Goal: Entertainment & Leisure: Browse casually

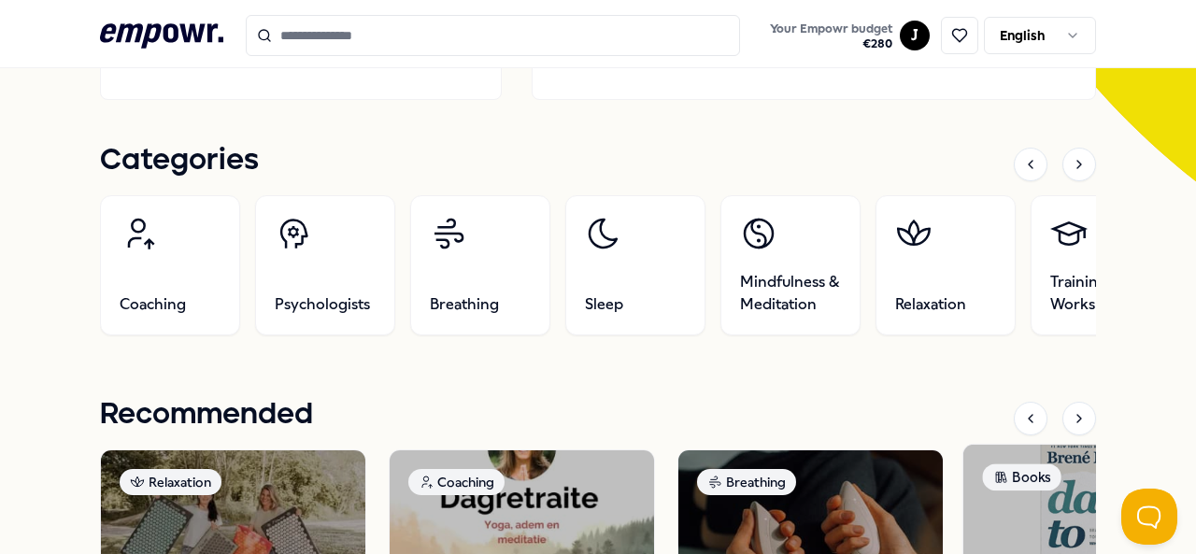
scroll to position [525, 0]
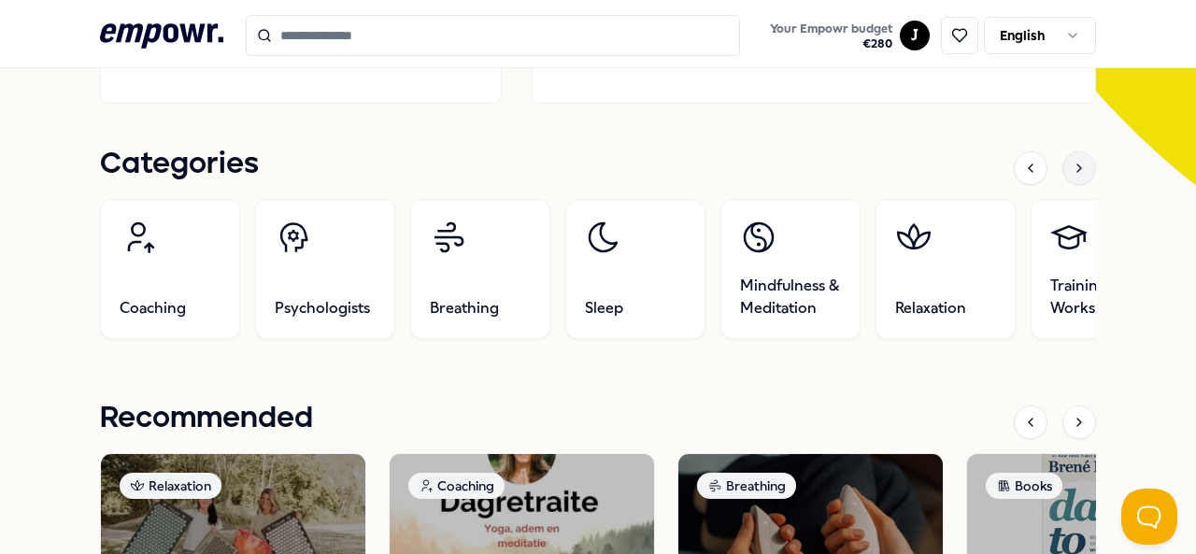
click at [1072, 161] on icon at bounding box center [1079, 168] width 15 height 15
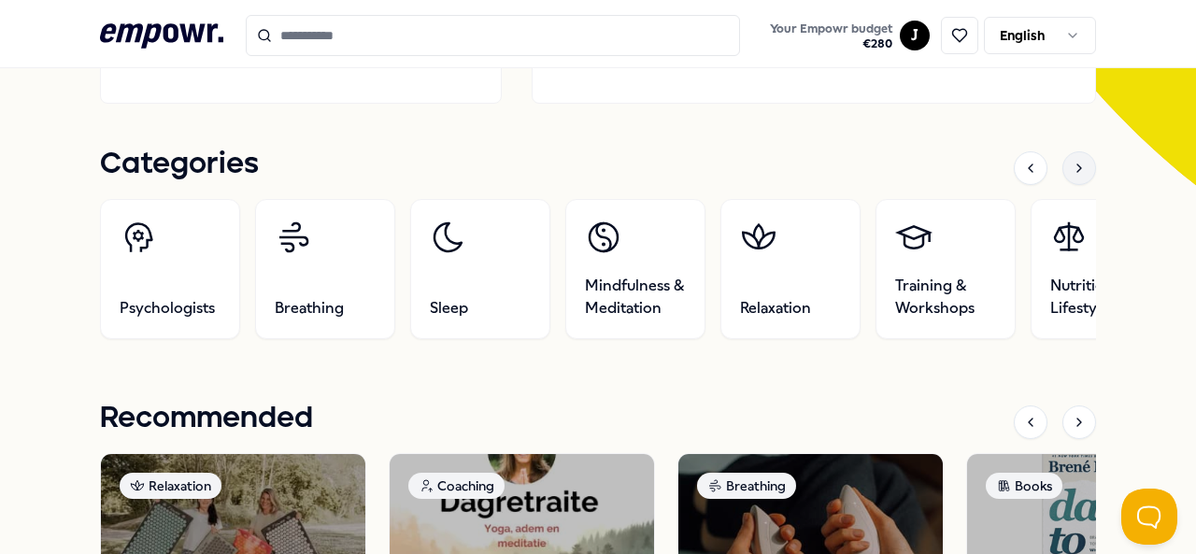
click at [1072, 161] on icon at bounding box center [1079, 168] width 15 height 15
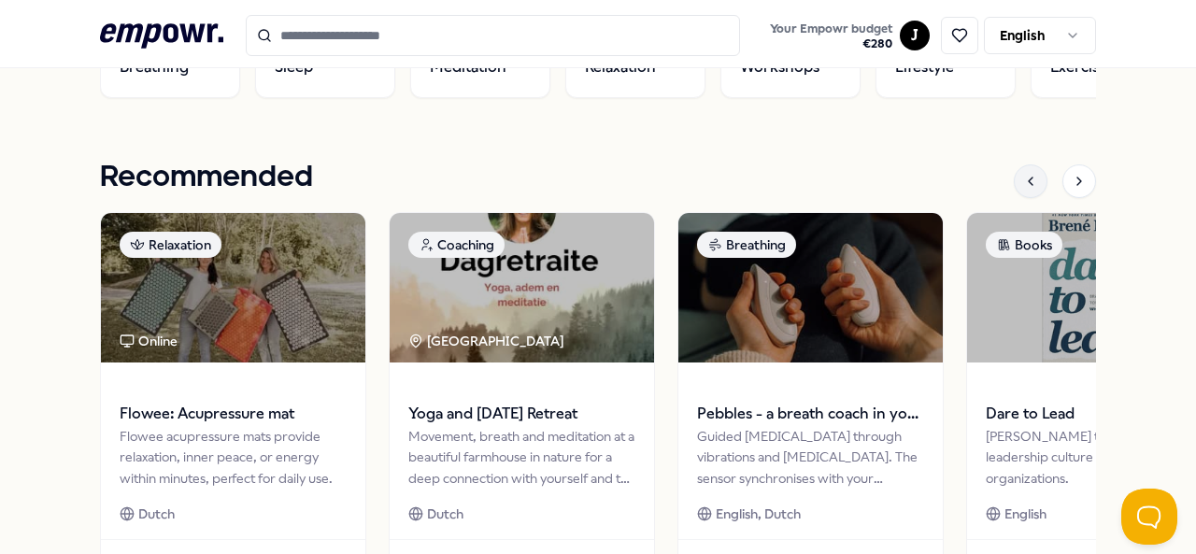
scroll to position [768, 0]
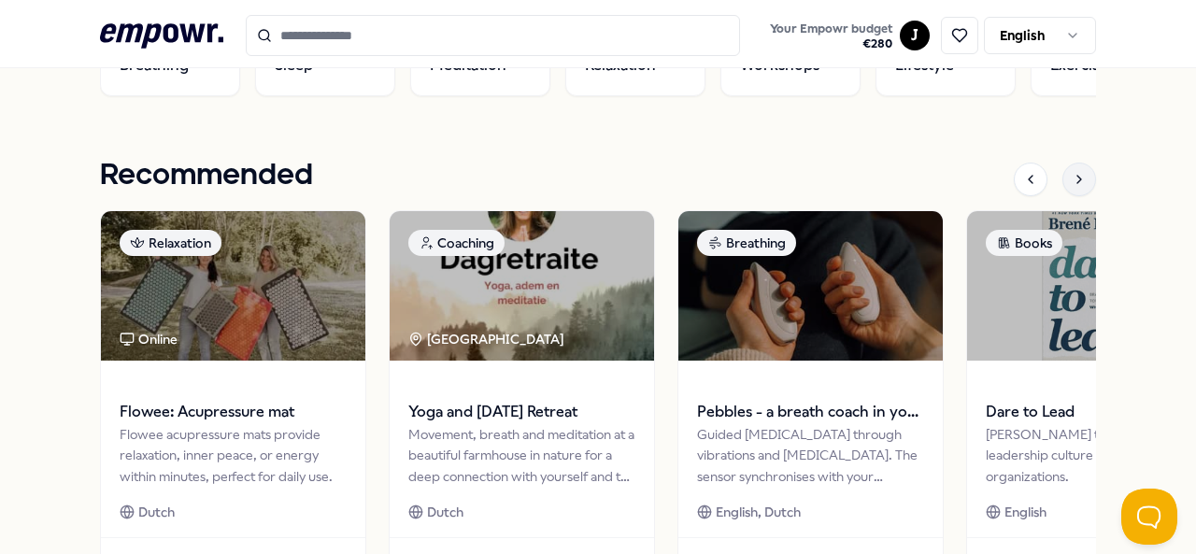
click at [1072, 173] on icon at bounding box center [1079, 179] width 15 height 15
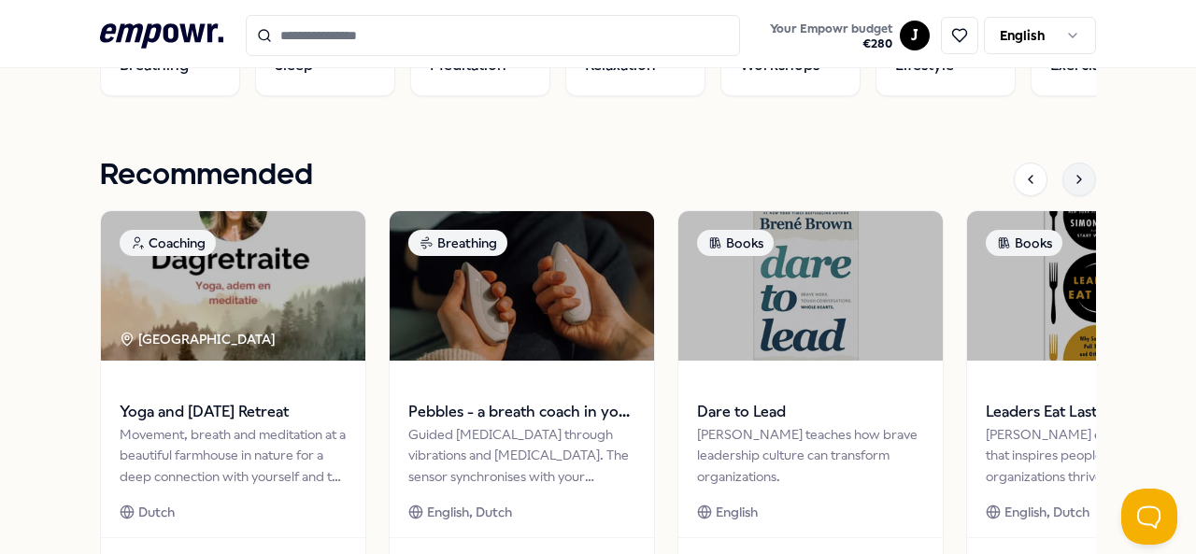
click at [1072, 173] on icon at bounding box center [1079, 179] width 15 height 15
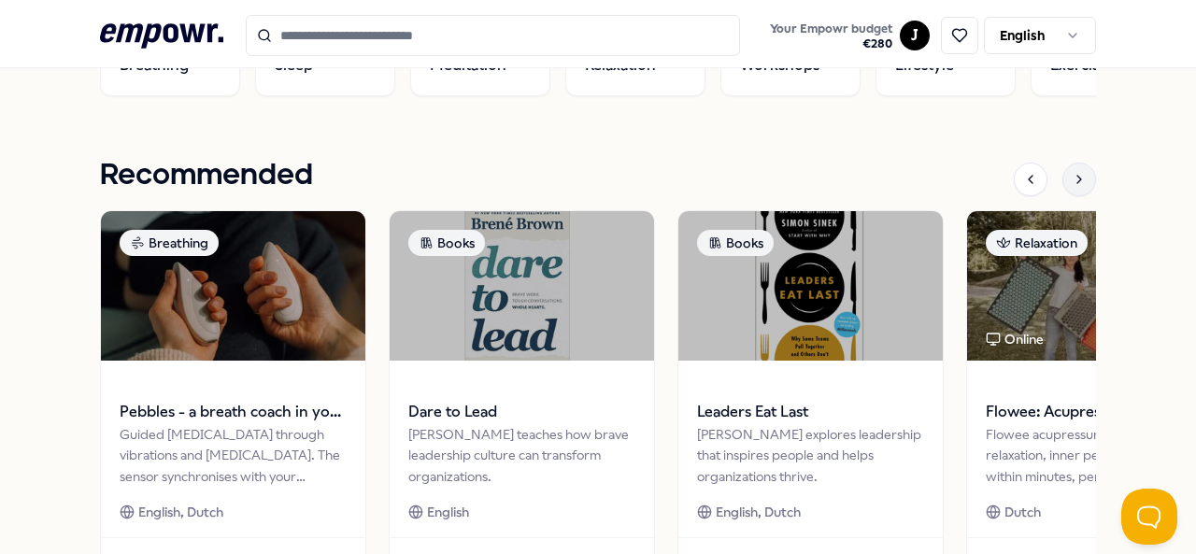
click at [1072, 173] on icon at bounding box center [1079, 179] width 15 height 15
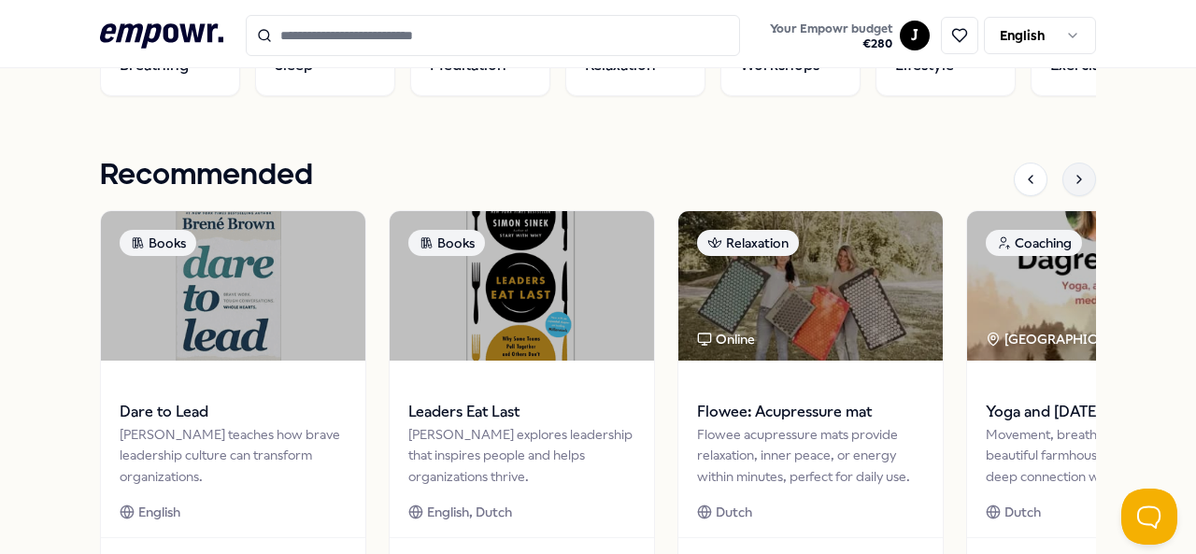
click at [1072, 173] on icon at bounding box center [1079, 179] width 15 height 15
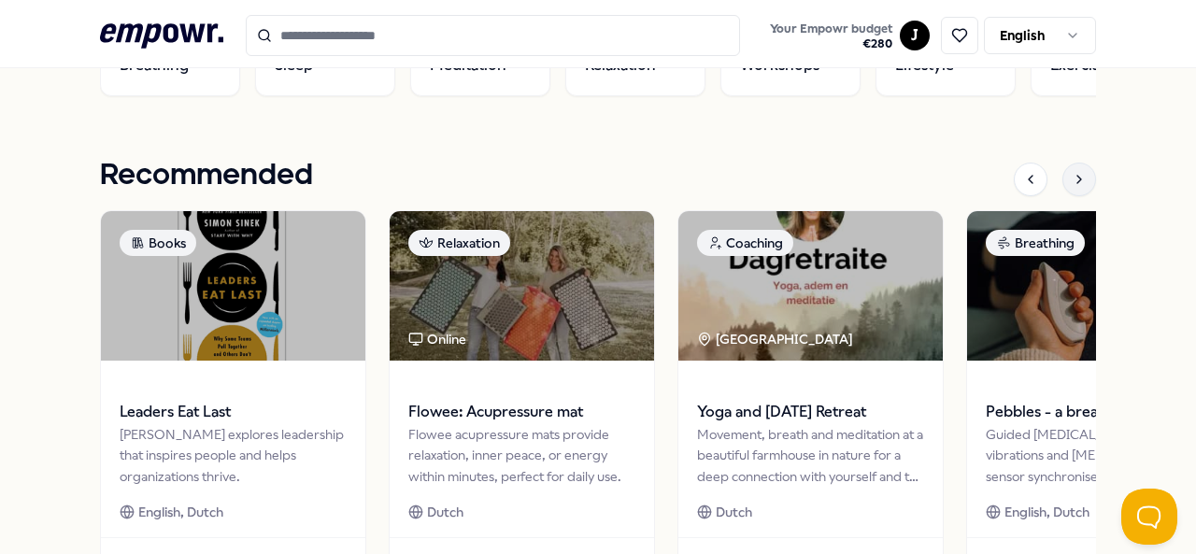
click at [1072, 173] on icon at bounding box center [1079, 179] width 15 height 15
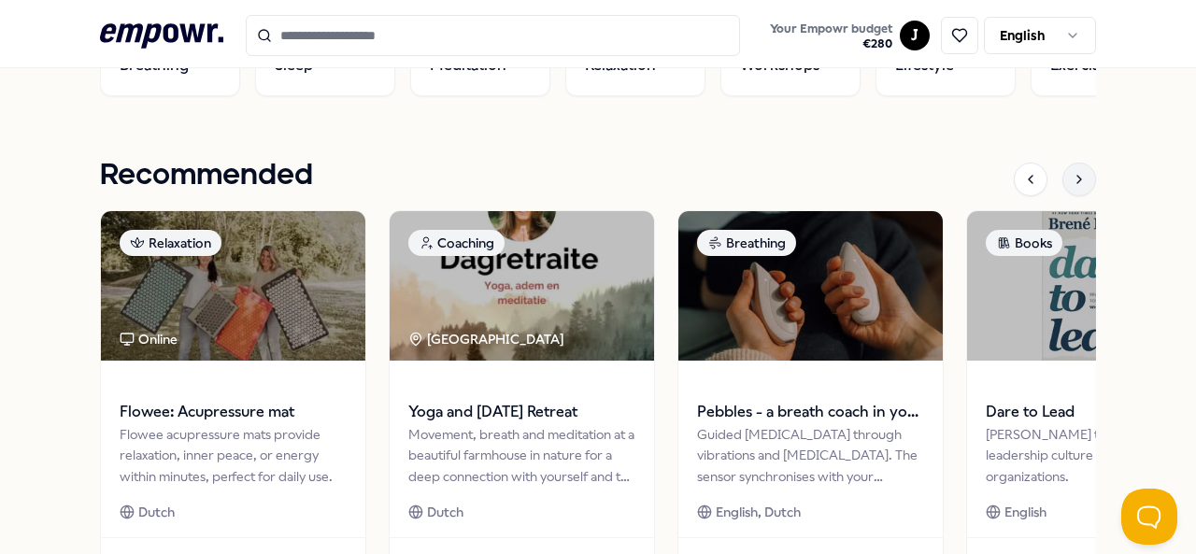
click at [1072, 173] on icon at bounding box center [1079, 179] width 15 height 15
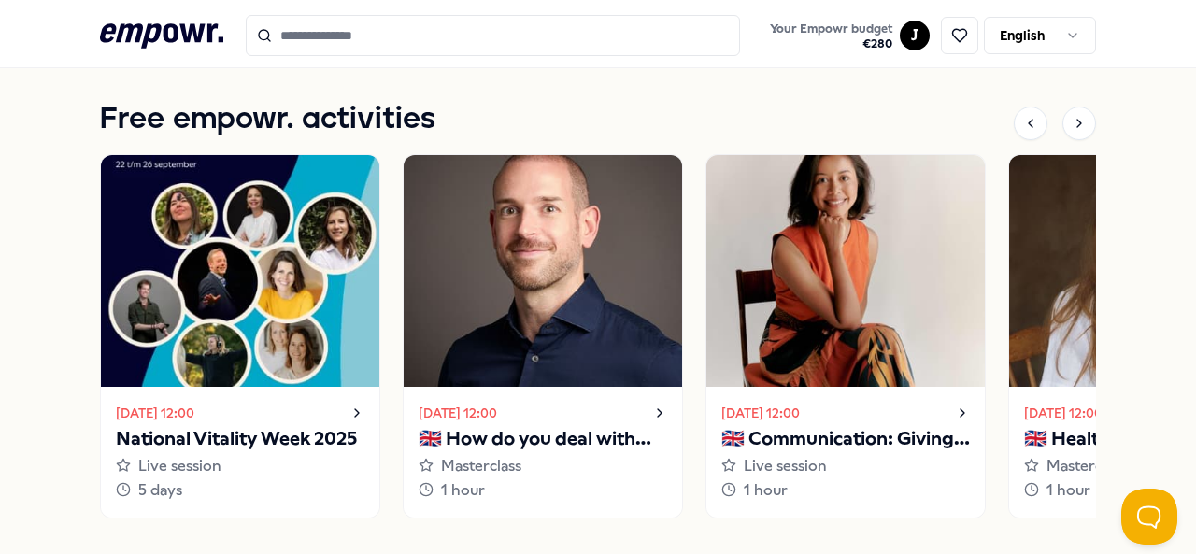
scroll to position [1329, 0]
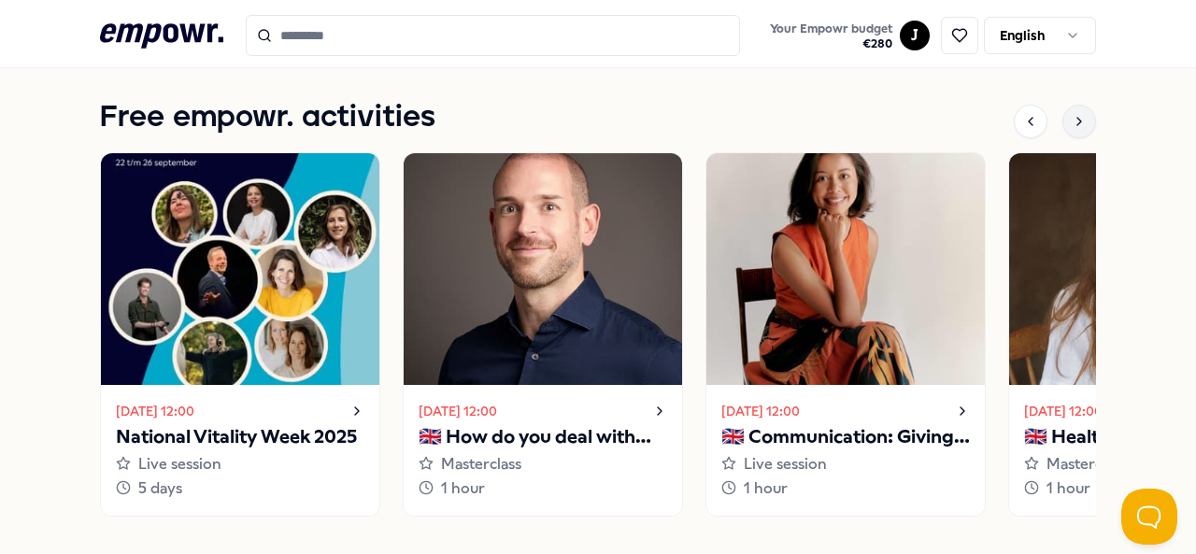
click at [1072, 120] on icon at bounding box center [1079, 121] width 15 height 15
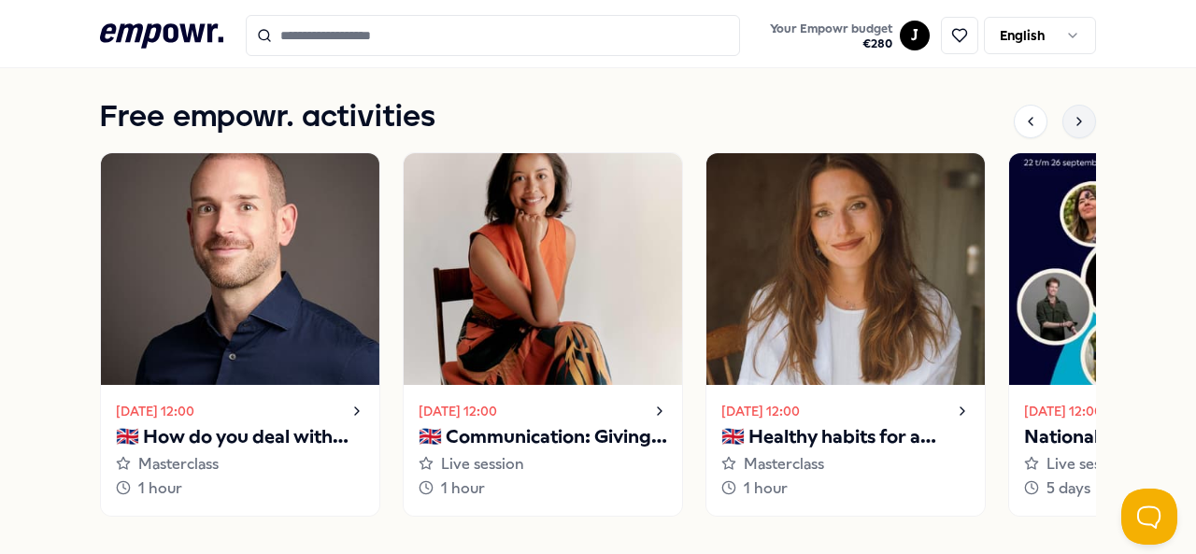
click at [1072, 120] on icon at bounding box center [1079, 121] width 15 height 15
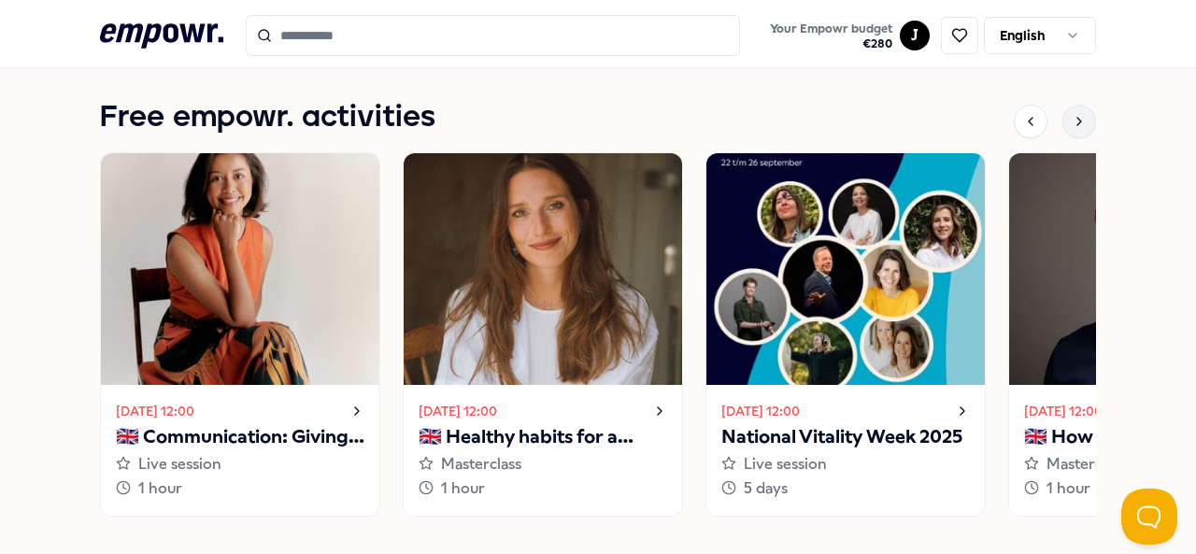
click at [1072, 120] on icon at bounding box center [1079, 121] width 15 height 15
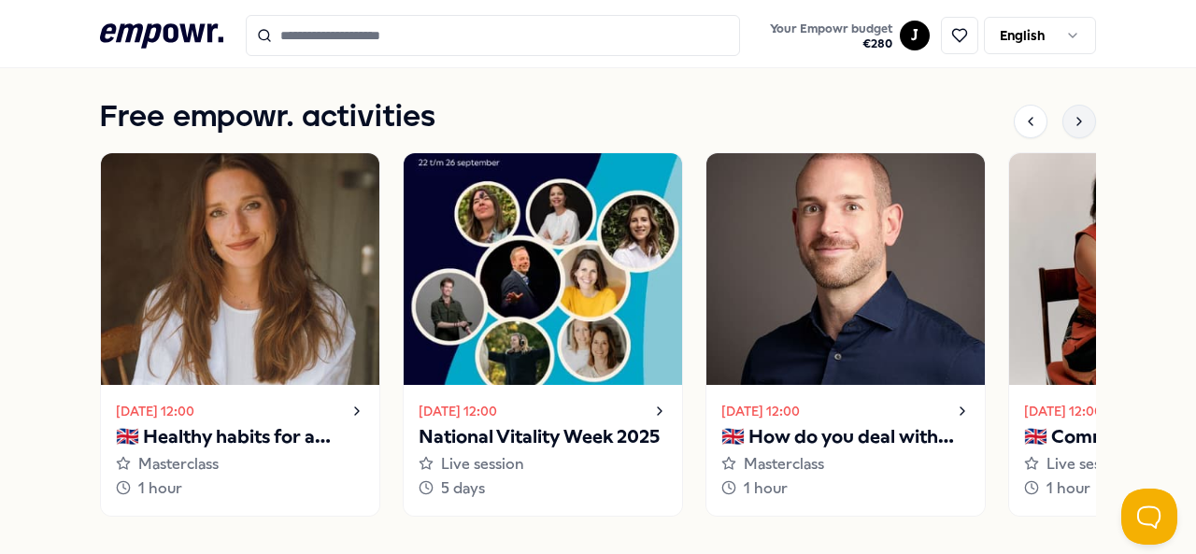
click at [1072, 120] on icon at bounding box center [1079, 121] width 15 height 15
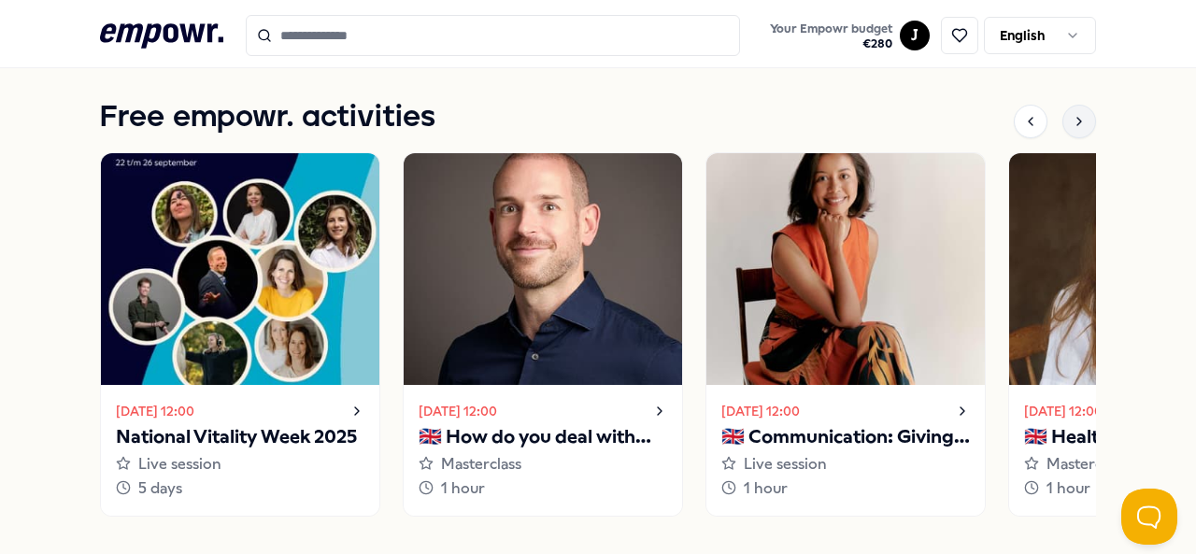
click at [1072, 120] on icon at bounding box center [1079, 121] width 15 height 15
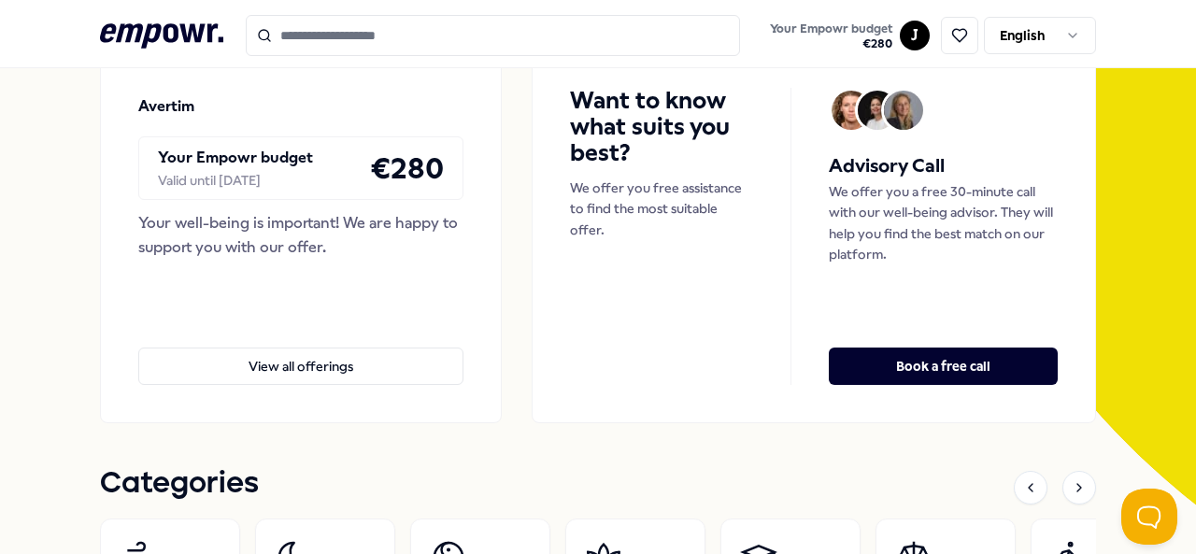
scroll to position [0, 0]
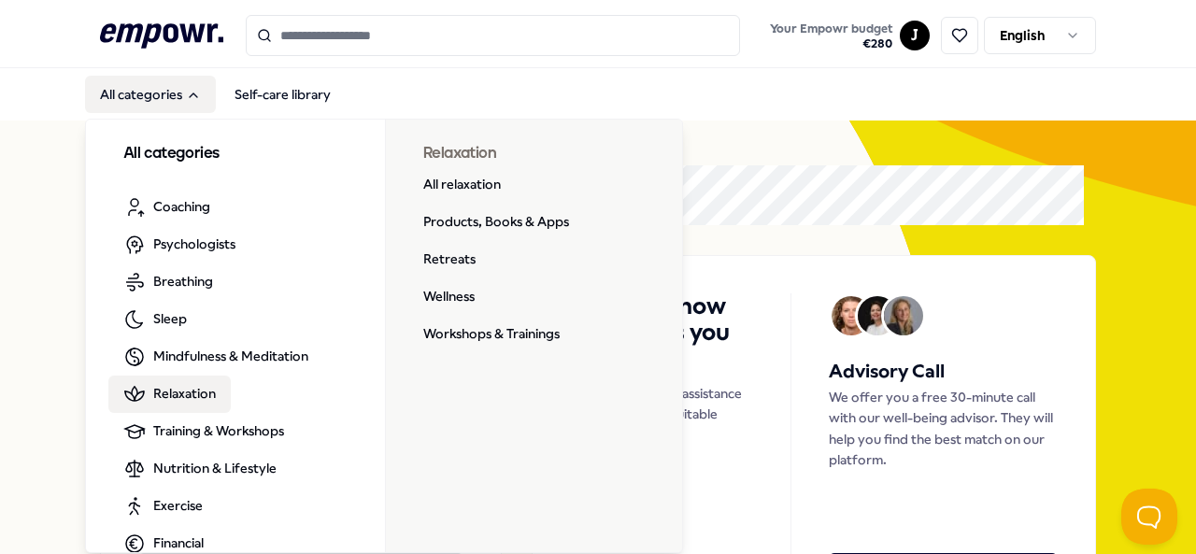
click at [187, 395] on span "Relaxation" at bounding box center [184, 393] width 63 height 21
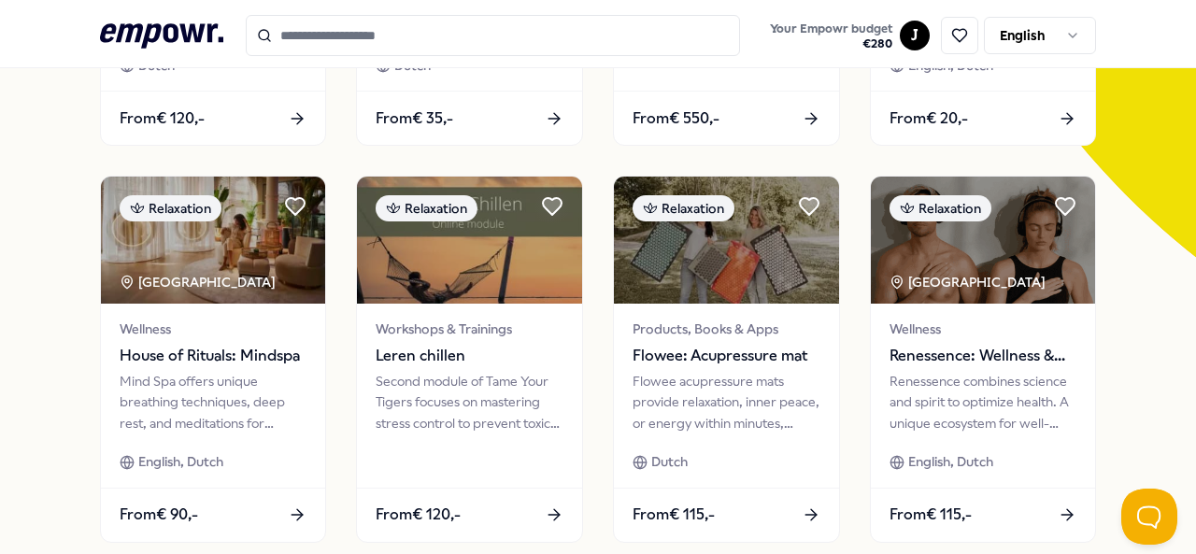
scroll to position [499, 0]
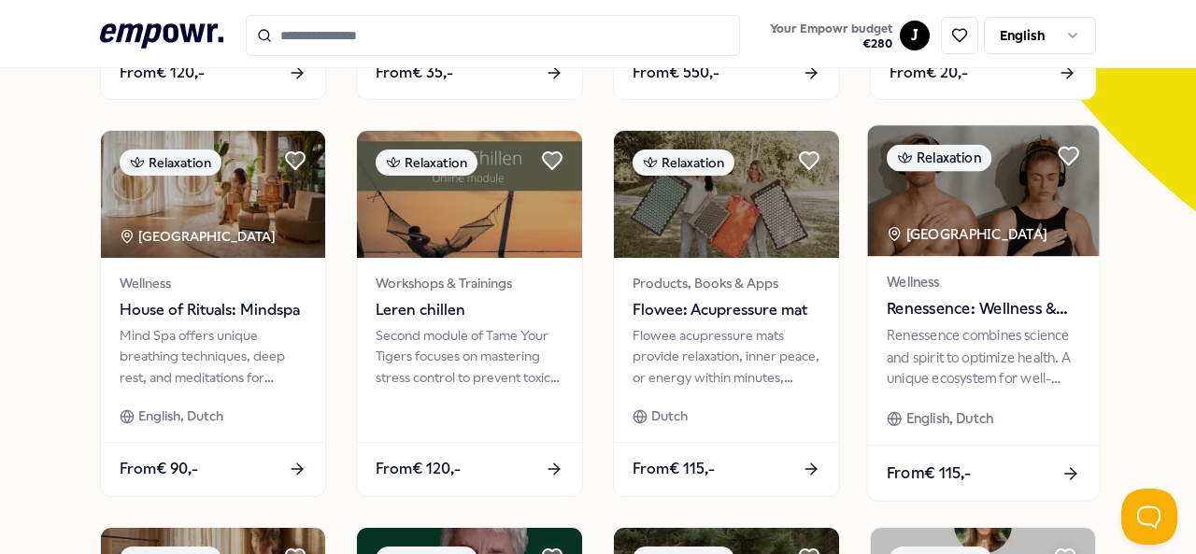
click at [932, 184] on img at bounding box center [983, 191] width 232 height 131
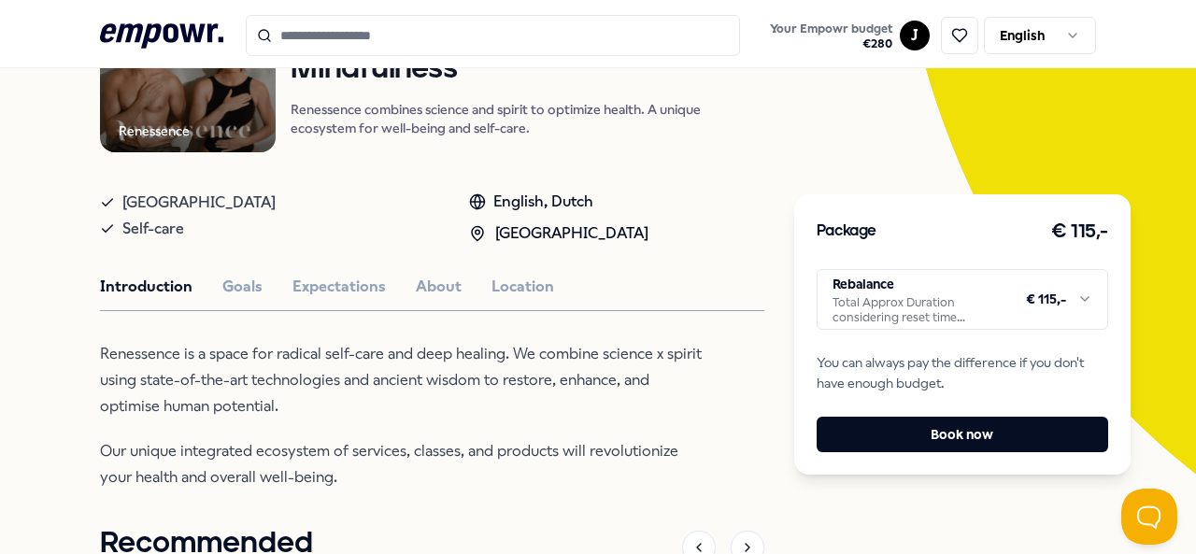
scroll to position [171, 0]
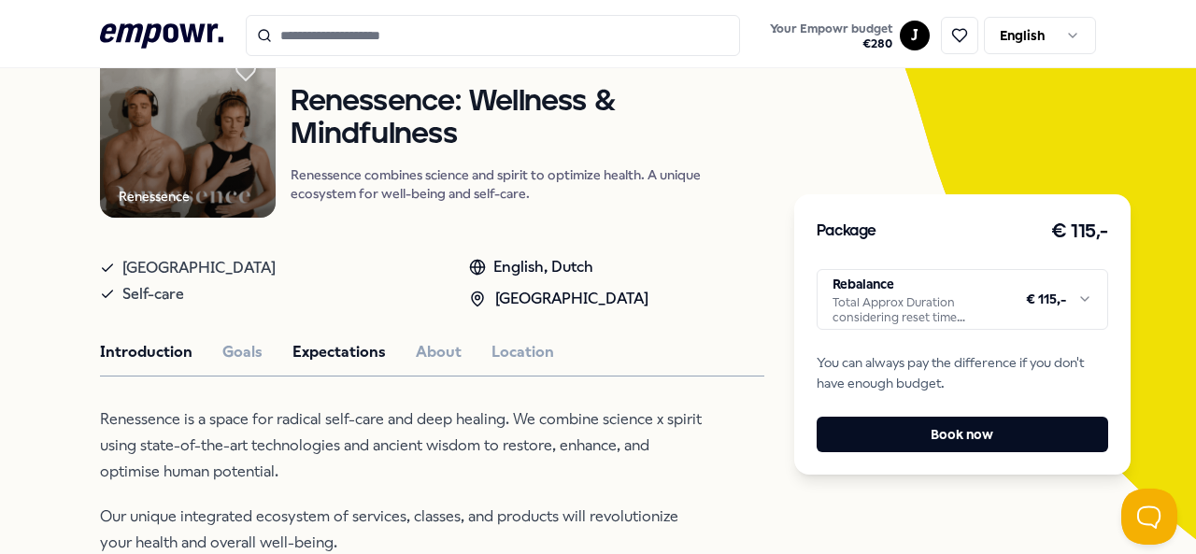
click at [293, 349] on button "Expectations" at bounding box center [339, 352] width 93 height 24
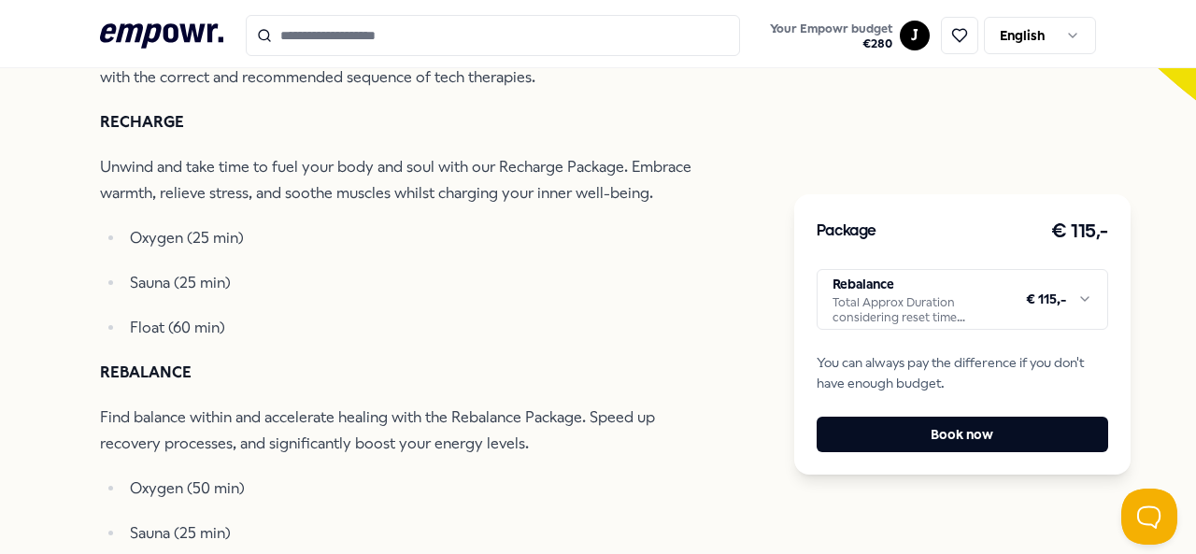
scroll to position [608, 0]
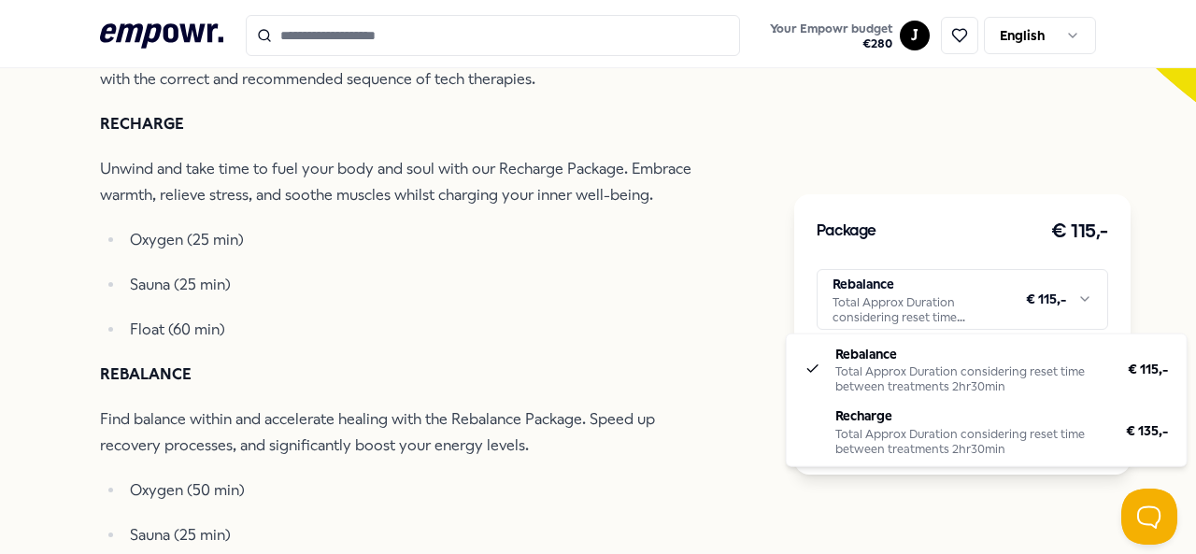
click at [1075, 298] on html ".empowr-logo_svg__cls-1{fill:#03032f} Your Empowr budget € 280 J English All ca…" at bounding box center [598, 277] width 1196 height 554
click at [675, 342] on html ".empowr-logo_svg__cls-1{fill:#03032f} Your Empowr budget € 280 J English All ca…" at bounding box center [598, 277] width 1196 height 554
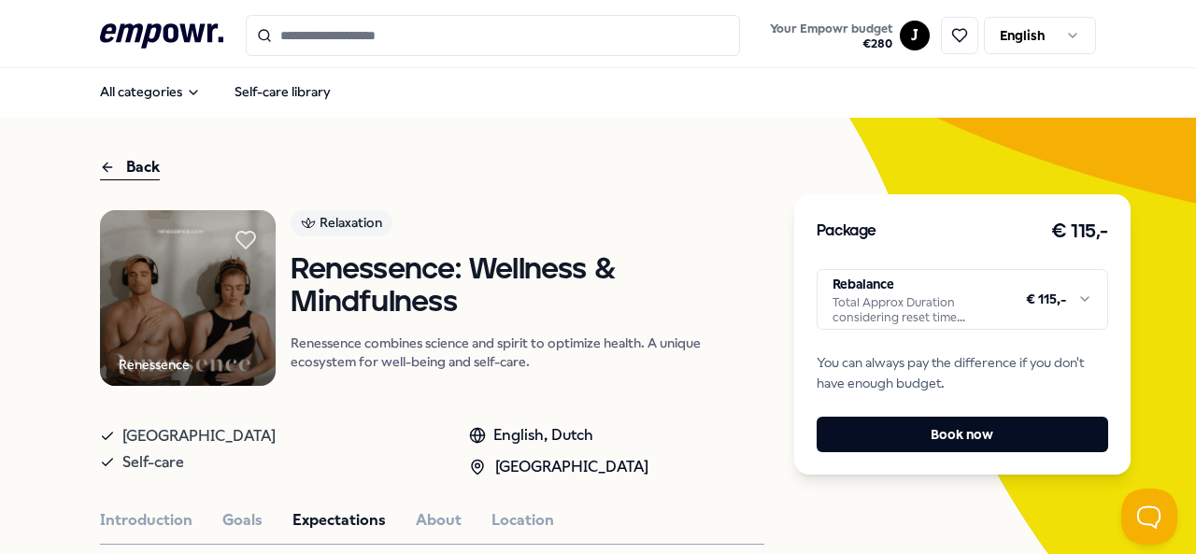
scroll to position [0, 0]
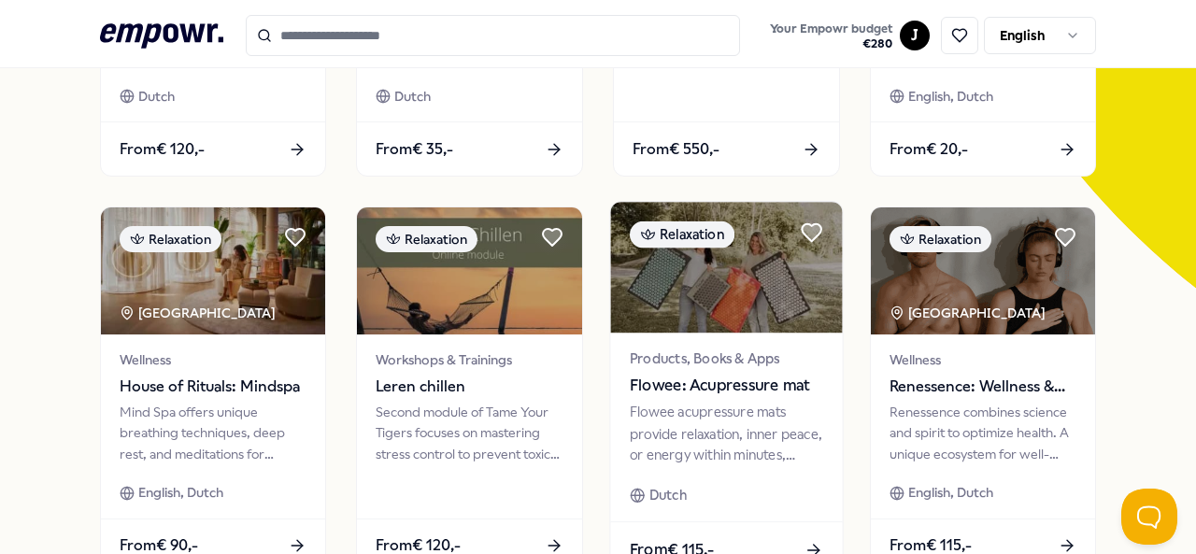
scroll to position [421, 0]
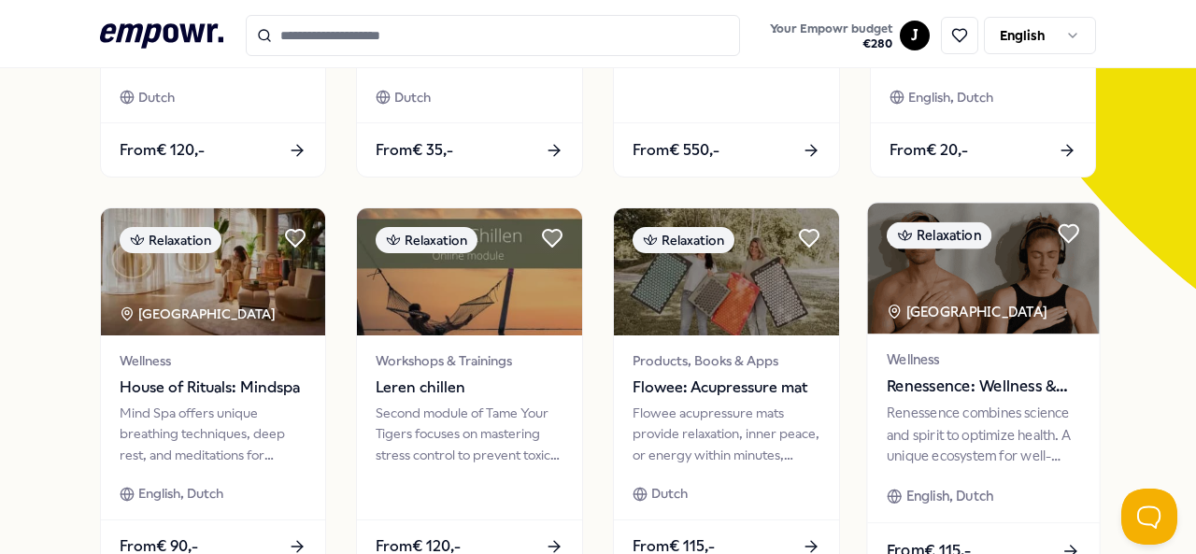
click at [1049, 231] on div at bounding box center [1068, 234] width 38 height 38
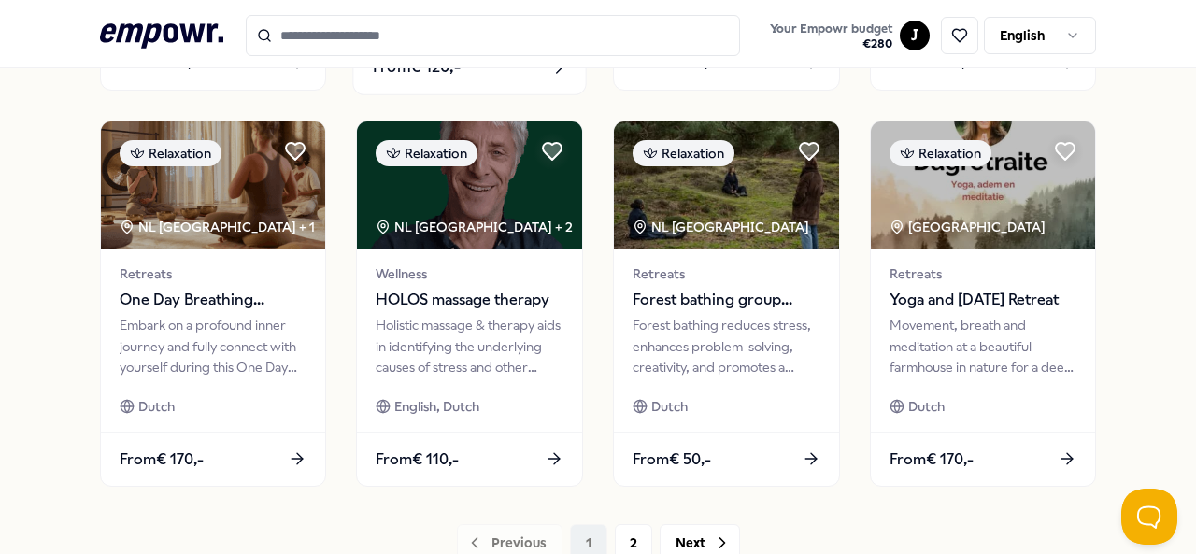
scroll to position [907, 0]
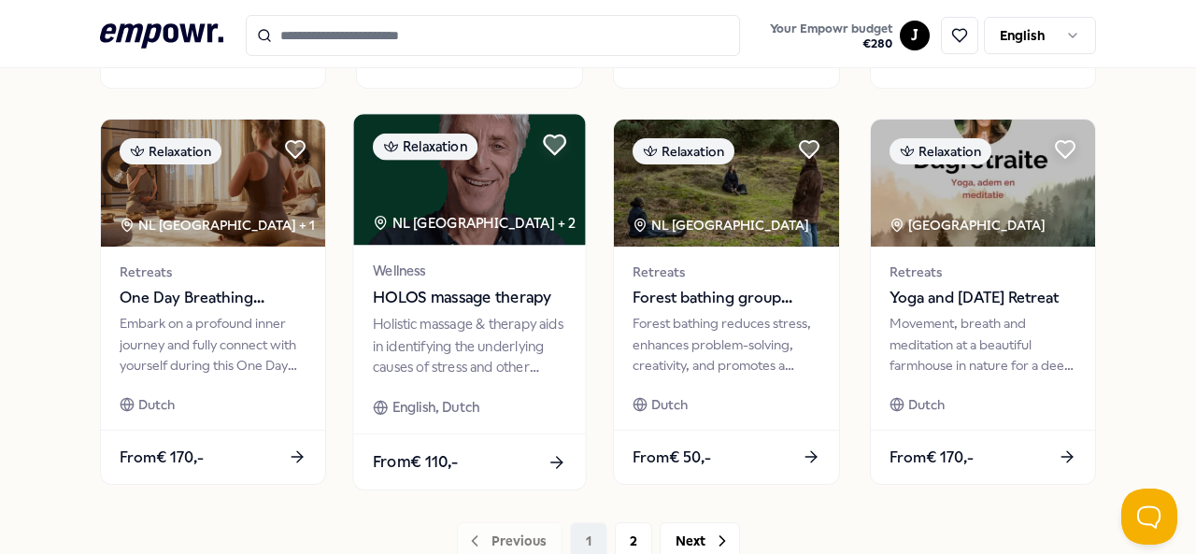
click at [550, 136] on icon at bounding box center [554, 145] width 21 height 19
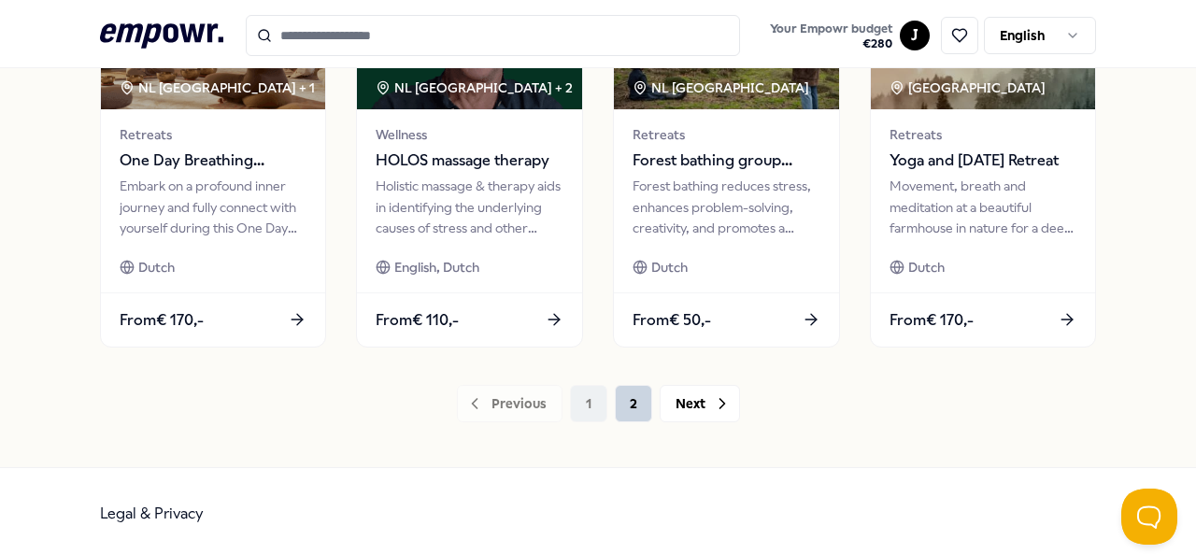
click at [620, 415] on button "2" at bounding box center [633, 403] width 37 height 37
